Goal: Navigation & Orientation: Find specific page/section

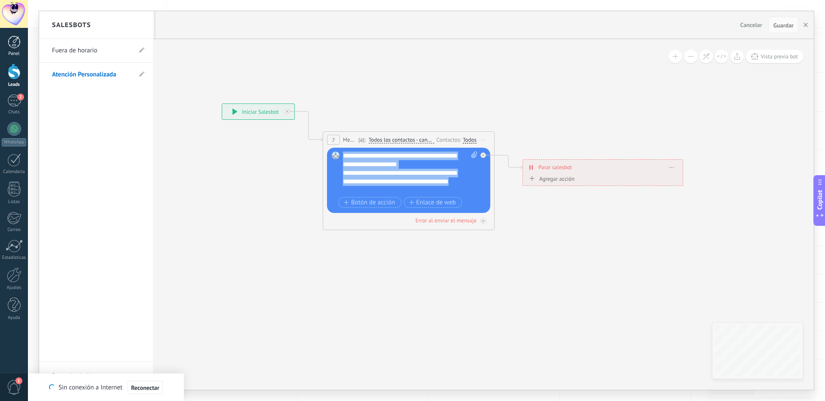
click at [22, 45] on link "Panel" at bounding box center [14, 46] width 28 height 21
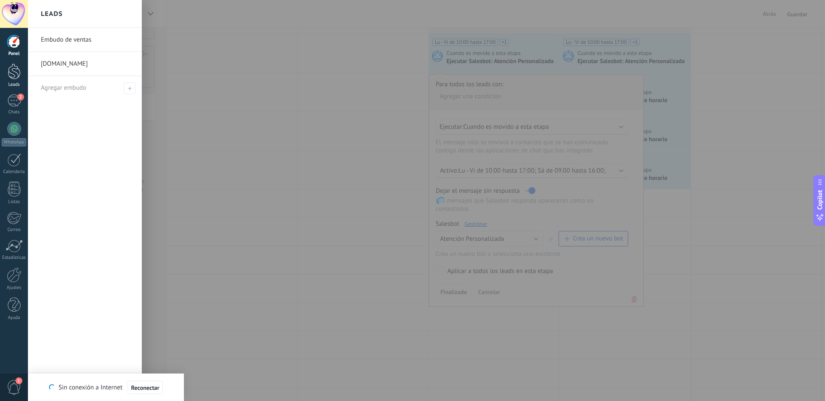
click at [15, 76] on div at bounding box center [14, 72] width 13 height 16
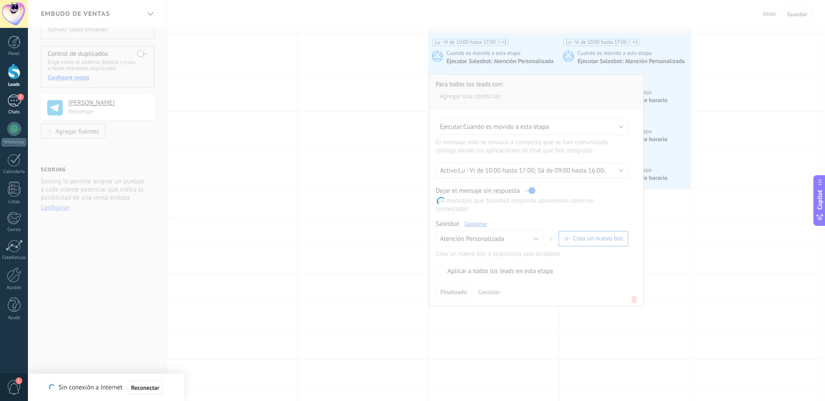
click at [18, 101] on div "2" at bounding box center [14, 101] width 14 height 12
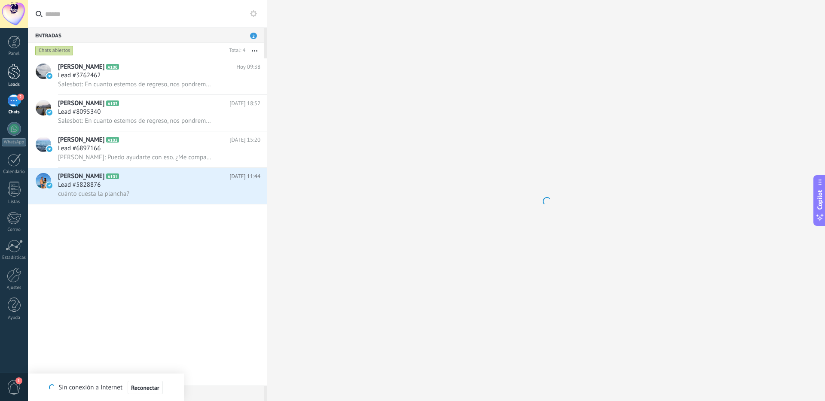
click at [18, 76] on div at bounding box center [14, 72] width 13 height 16
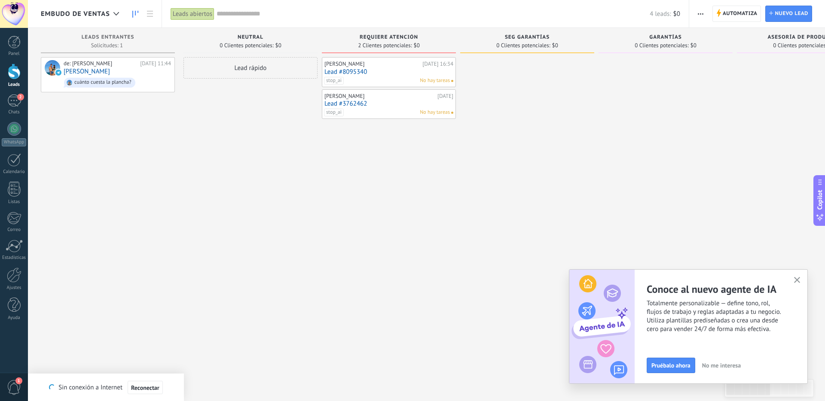
click at [799, 279] on icon "button" at bounding box center [797, 280] width 6 height 6
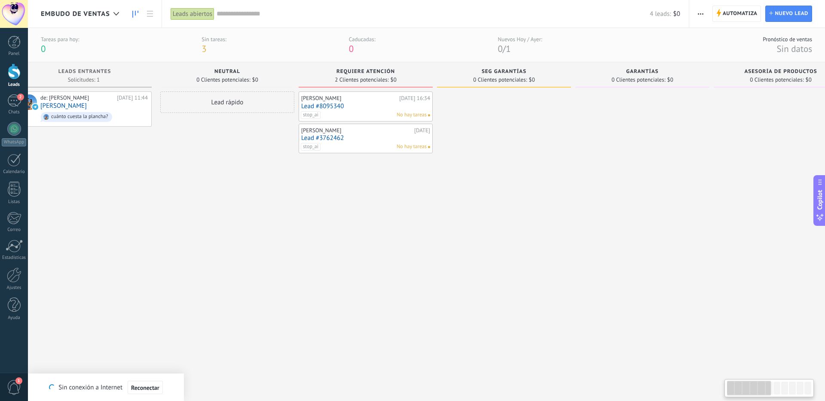
scroll to position [0, 26]
click at [136, 391] on span "Reconectar" at bounding box center [145, 388] width 28 height 6
